Goal: Transaction & Acquisition: Purchase product/service

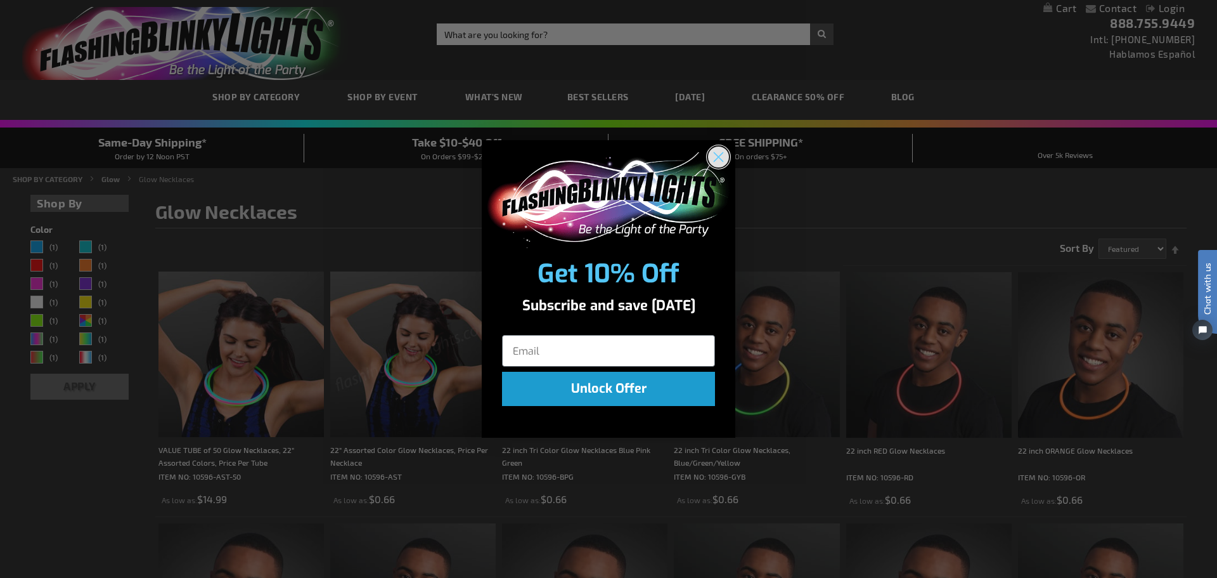
click at [729, 156] on circle "Close dialog" at bounding box center [718, 156] width 21 height 21
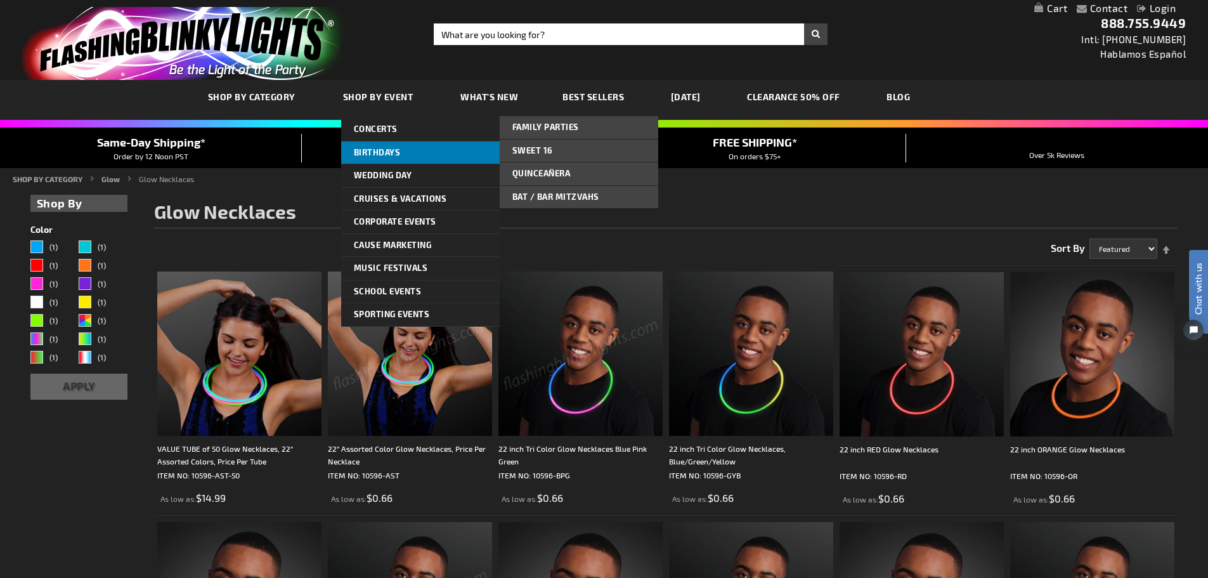
click at [380, 149] on span "Birthdays" at bounding box center [377, 152] width 47 height 10
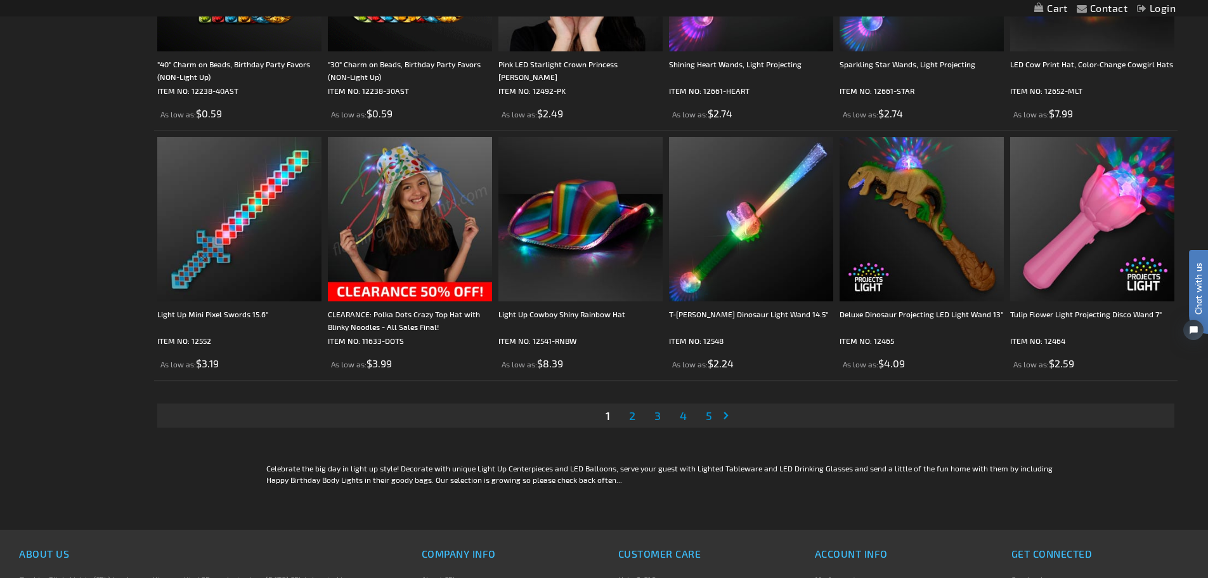
scroll to position [2536, 0]
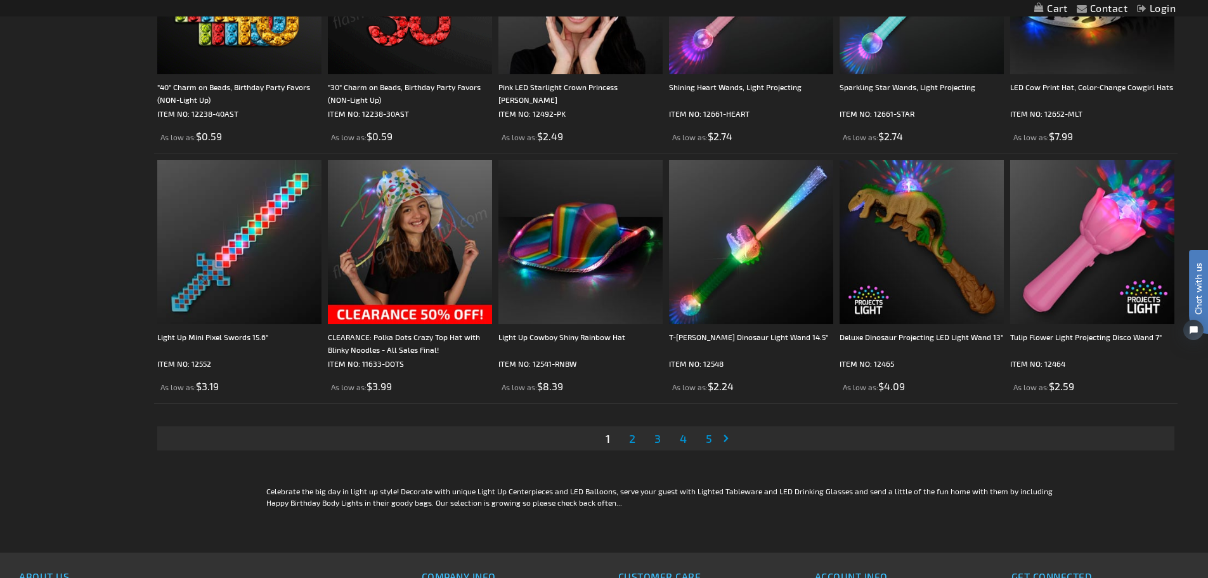
click at [630, 439] on span "2" at bounding box center [632, 438] width 6 height 14
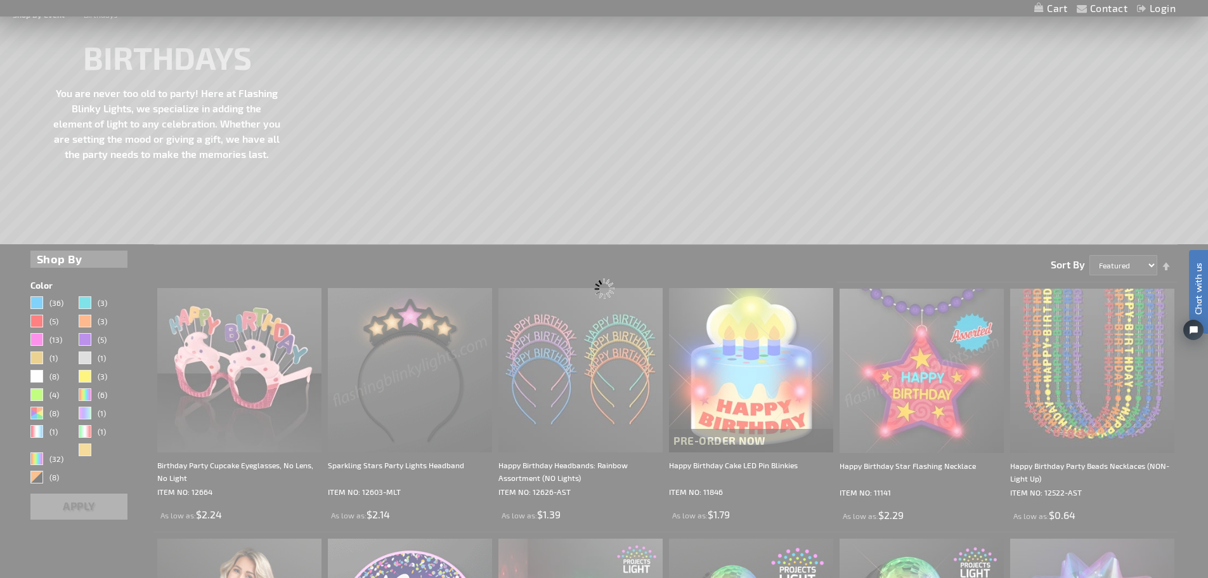
scroll to position [20, 0]
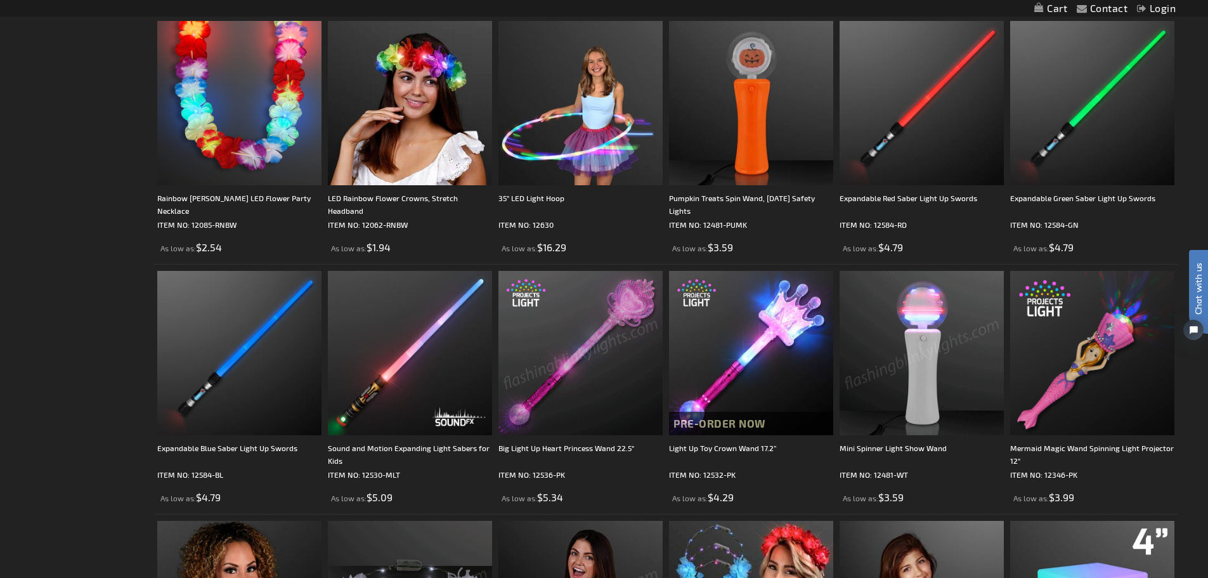
scroll to position [1775, 0]
